Goal: Transaction & Acquisition: Book appointment/travel/reservation

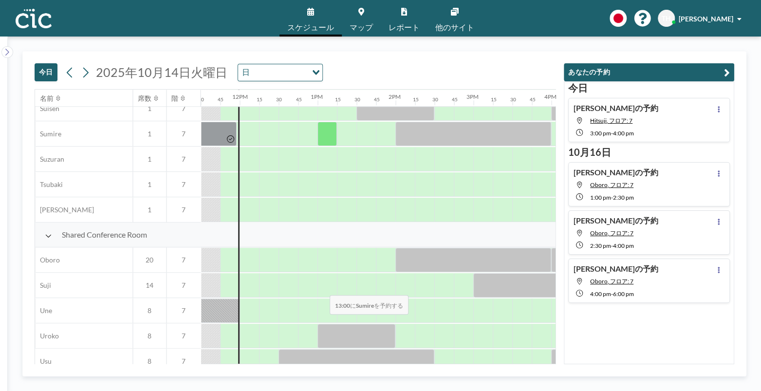
scroll to position [601, 896]
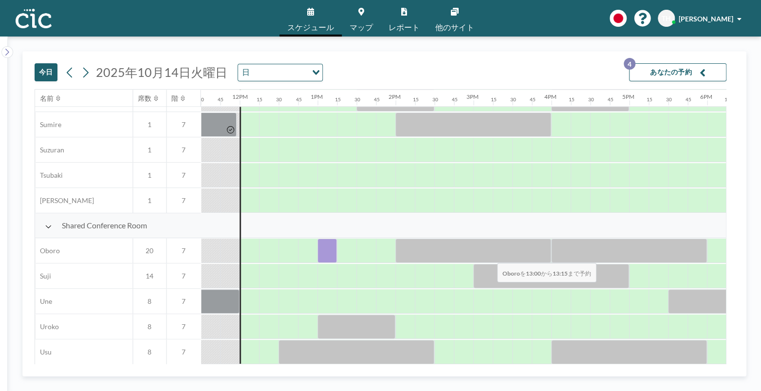
click at [319, 257] on div at bounding box center [326, 251] width 19 height 24
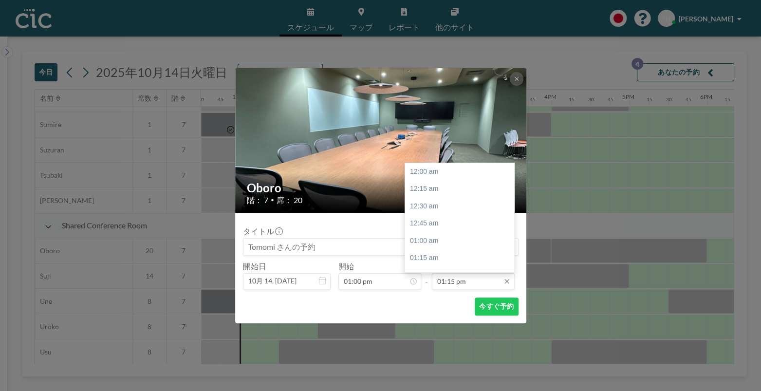
scroll to position [918, 0]
click at [477, 282] on input "01:15 pm" at bounding box center [473, 281] width 83 height 17
click at [428, 227] on div "02:00 pm" at bounding box center [462, 224] width 115 height 18
type input "02:00 pm"
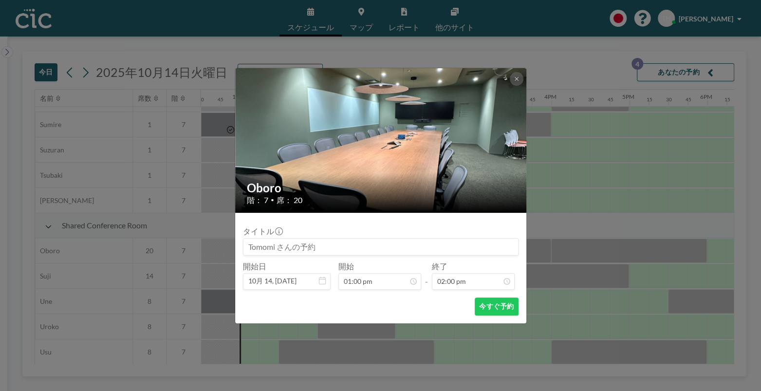
click at [508, 76] on img at bounding box center [381, 139] width 292 height 389
click at [517, 79] on icon at bounding box center [516, 78] width 3 height 3
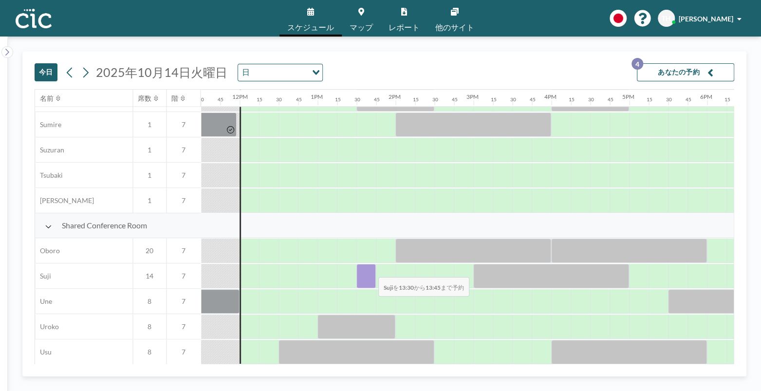
click at [370, 271] on div at bounding box center [365, 276] width 19 height 24
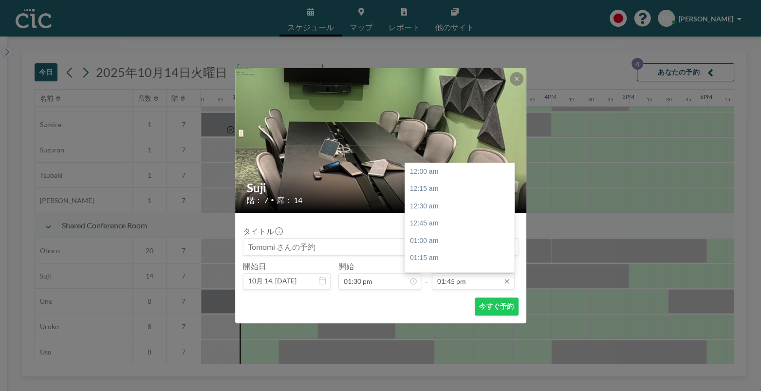
scroll to position [953, 0]
click at [472, 281] on input "01:45 pm" at bounding box center [473, 281] width 83 height 17
click at [439, 223] on div "02:30 pm" at bounding box center [462, 224] width 115 height 18
type input "02:30 pm"
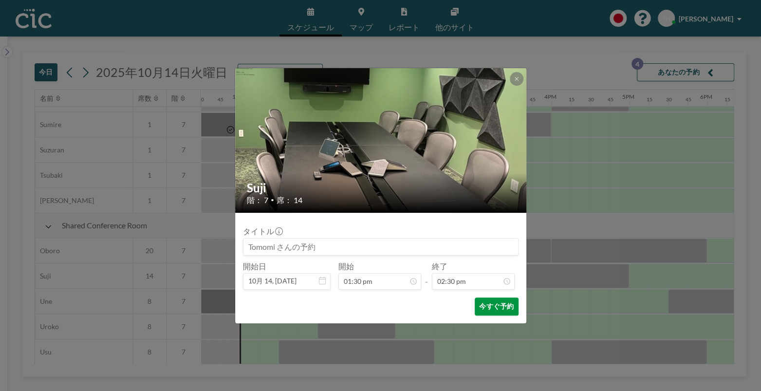
scroll to position [1005, 0]
click at [494, 305] on button "今すぐ予約" at bounding box center [496, 306] width 43 height 18
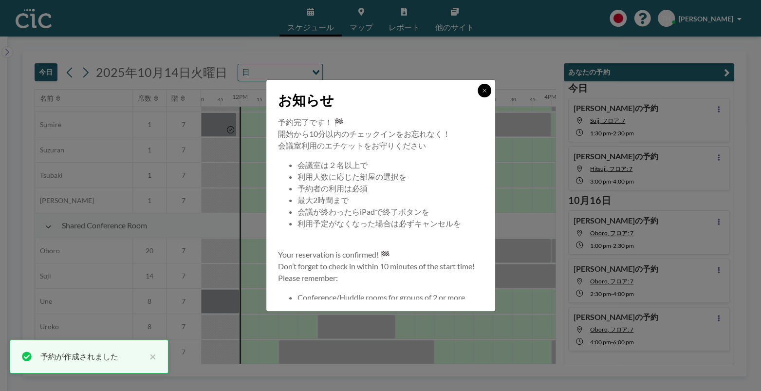
click at [481, 92] on icon at bounding box center [484, 91] width 6 height 6
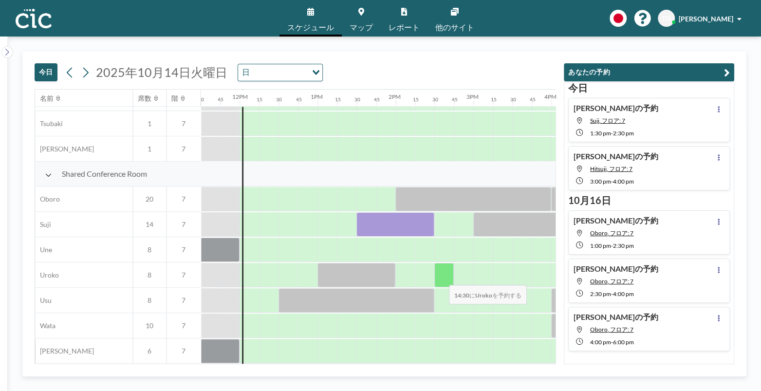
scroll to position [659, 896]
